Goal: Task Accomplishment & Management: Complete application form

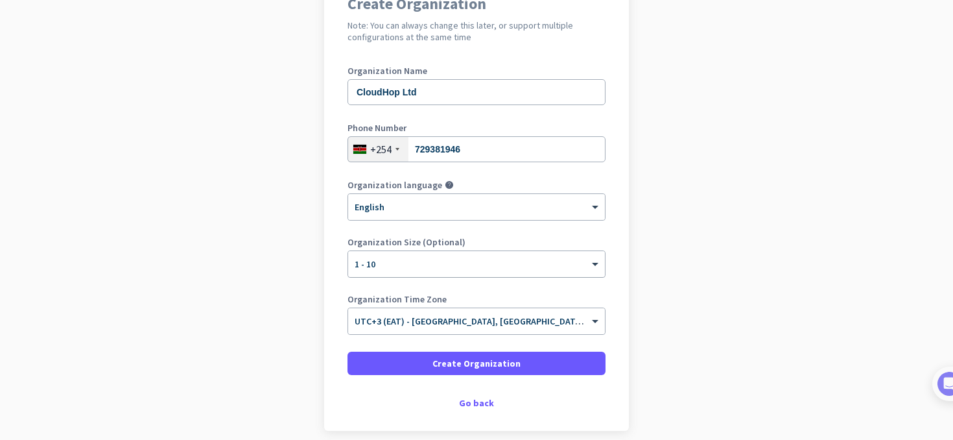
scroll to position [188, 0]
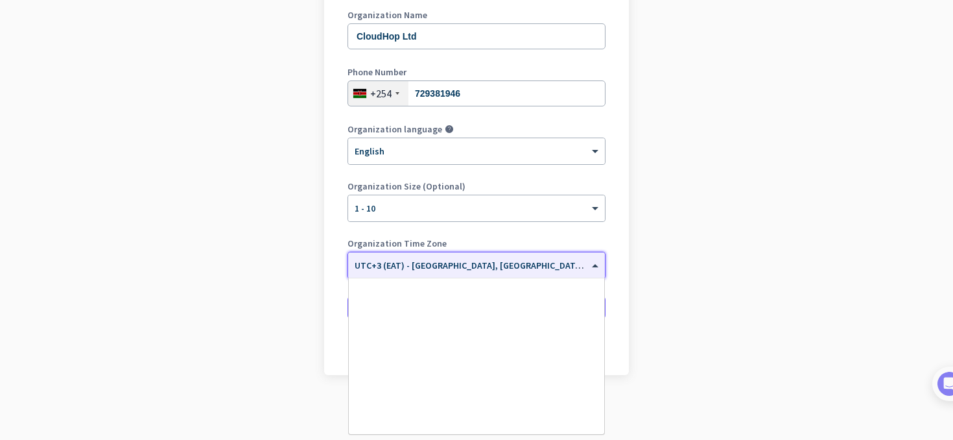
click at [490, 254] on div "× UTC+3 (EAT) - [GEOGRAPHIC_DATA], [GEOGRAPHIC_DATA], [GEOGRAPHIC_DATA], [GEOGR…" at bounding box center [476, 265] width 257 height 26
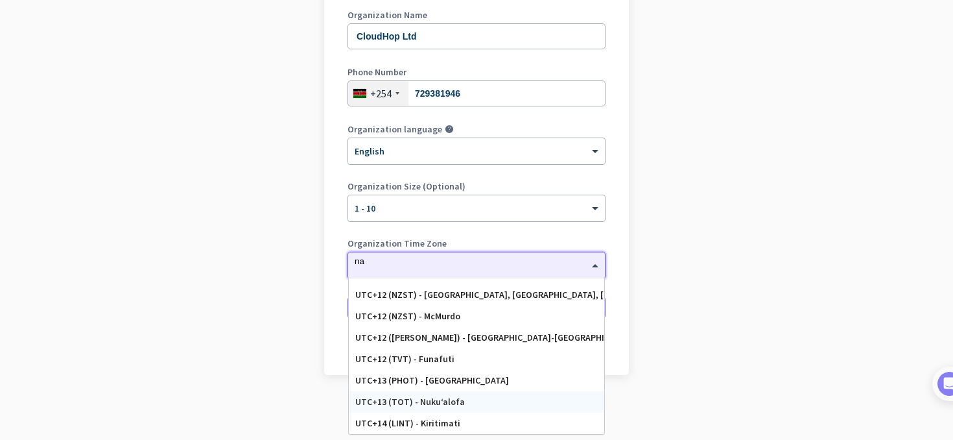
scroll to position [1150, 0]
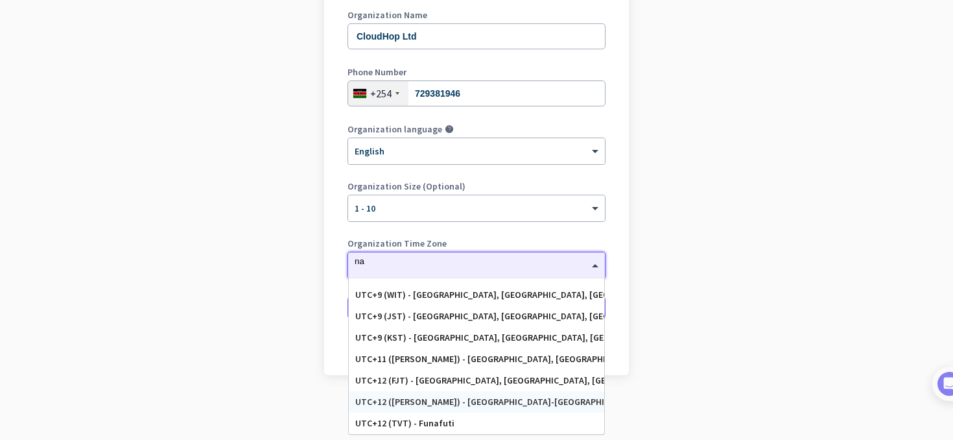
type input "nai"
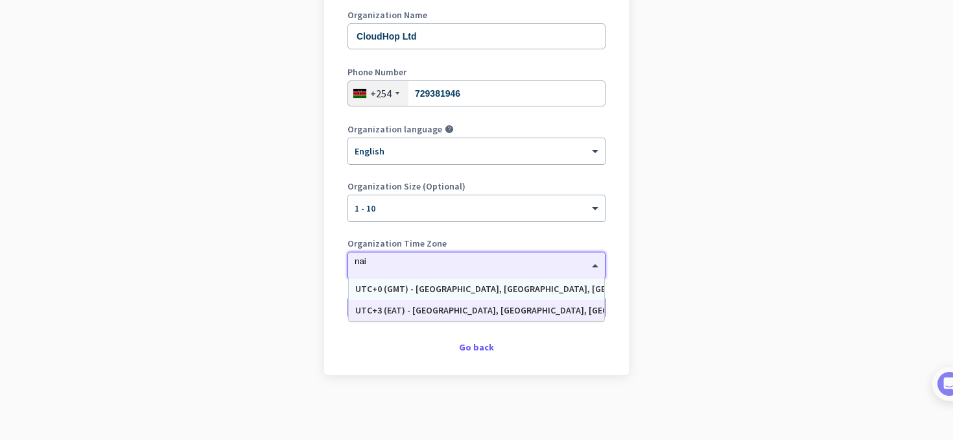
scroll to position [0, 0]
click at [484, 307] on div "UTC+3 (EAT) - [GEOGRAPHIC_DATA], [GEOGRAPHIC_DATA], [GEOGRAPHIC_DATA], [GEOGRAP…" at bounding box center [476, 310] width 243 height 11
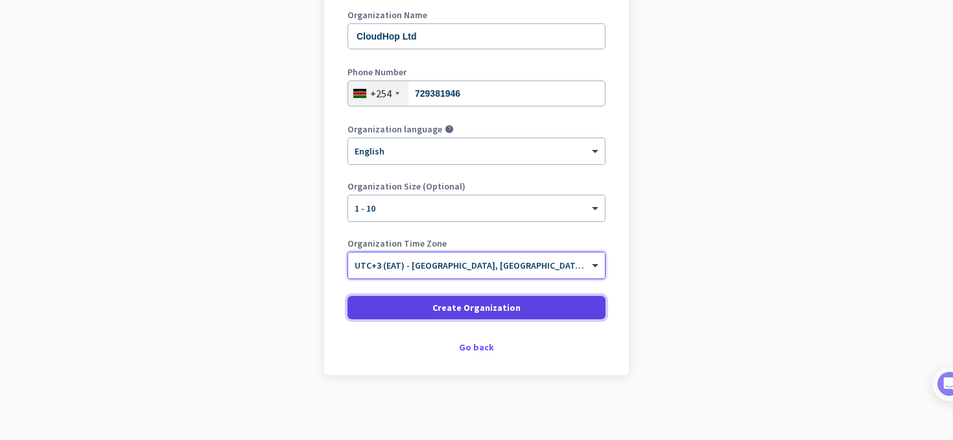
click at [472, 305] on span "Create Organization" at bounding box center [477, 307] width 88 height 13
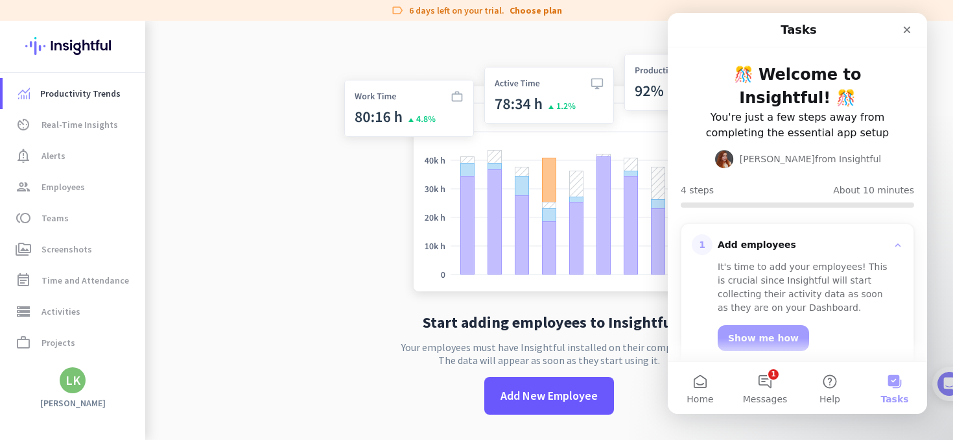
scroll to position [21, 0]
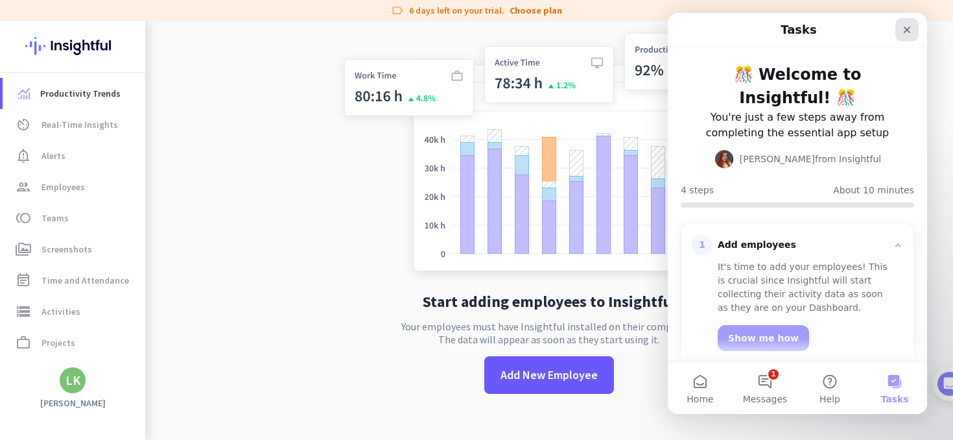
click at [905, 29] on icon "Close" at bounding box center [907, 30] width 10 height 10
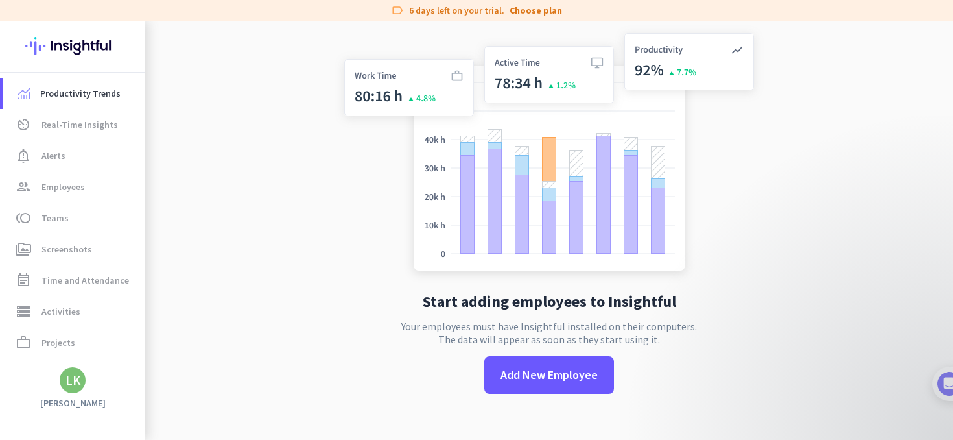
scroll to position [0, 0]
